Goal: Transaction & Acquisition: Purchase product/service

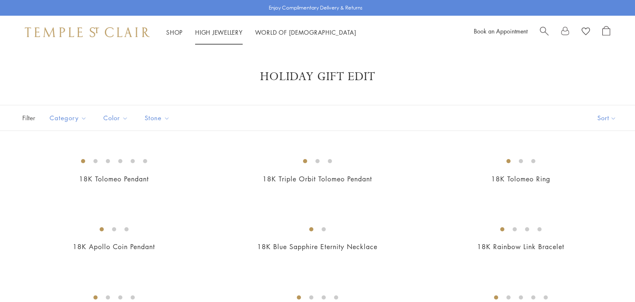
click at [122, 36] on img at bounding box center [87, 32] width 125 height 10
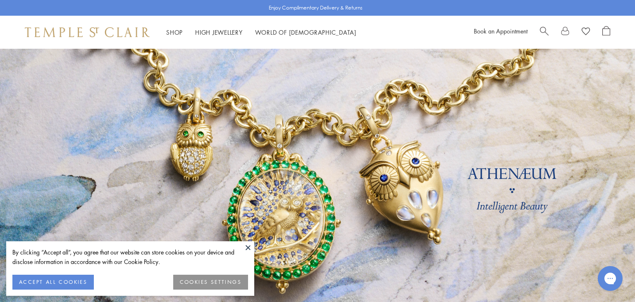
click at [246, 244] on button at bounding box center [248, 247] width 12 height 12
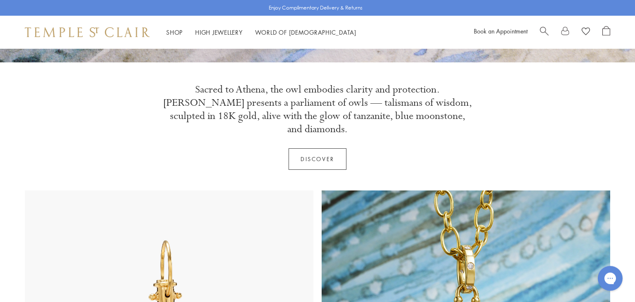
scroll to position [273, 0]
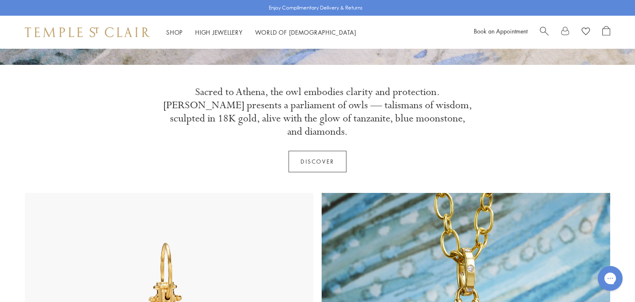
click at [325, 151] on link "Discover" at bounding box center [318, 162] width 58 height 22
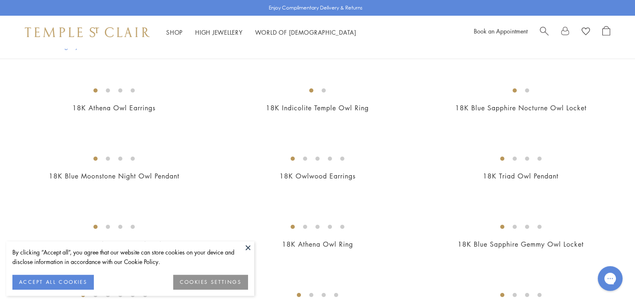
click at [248, 247] on button at bounding box center [248, 247] width 12 height 12
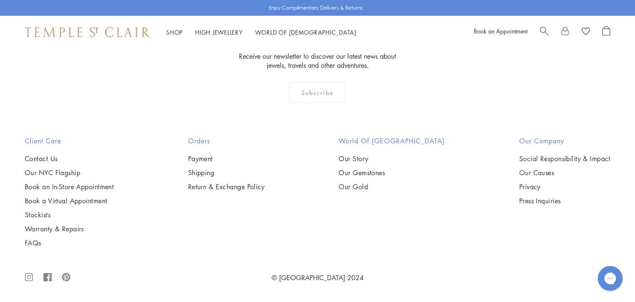
scroll to position [963, 0]
click at [0, 0] on img at bounding box center [0, 0] width 0 height 0
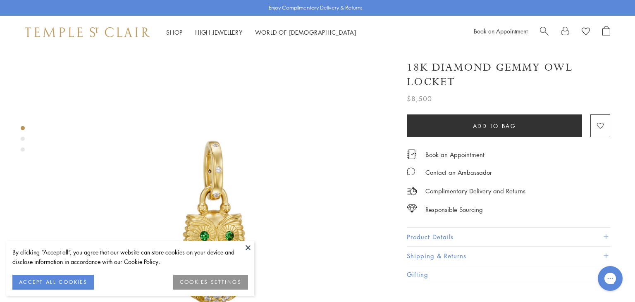
click at [248, 247] on button at bounding box center [248, 247] width 12 height 12
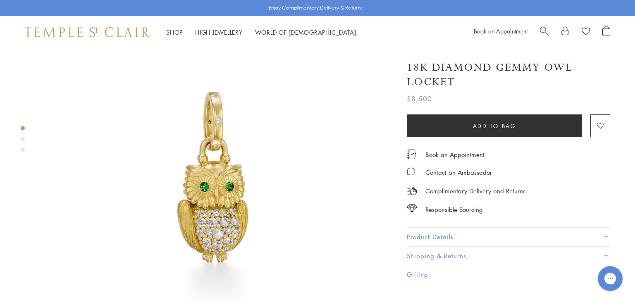
scroll to position [48, 0]
click at [444, 232] on button "Product Details" at bounding box center [508, 237] width 203 height 19
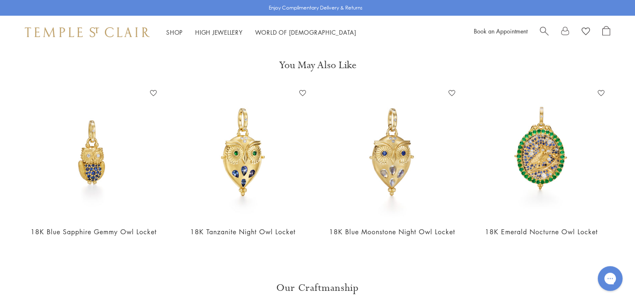
scroll to position [1104, 0]
